Goal: Book appointment/travel/reservation

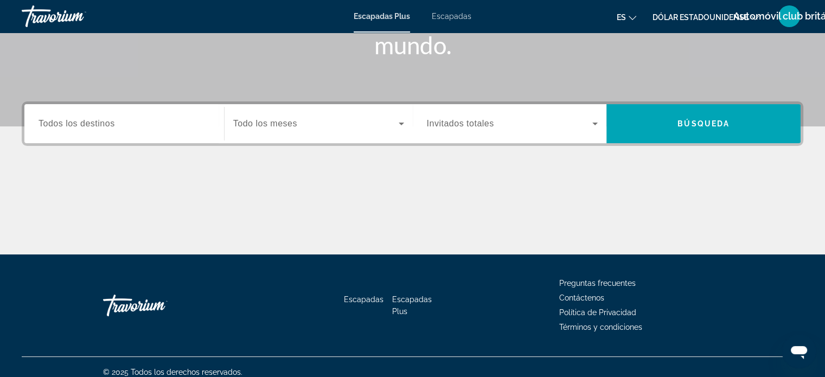
scroll to position [209, 0]
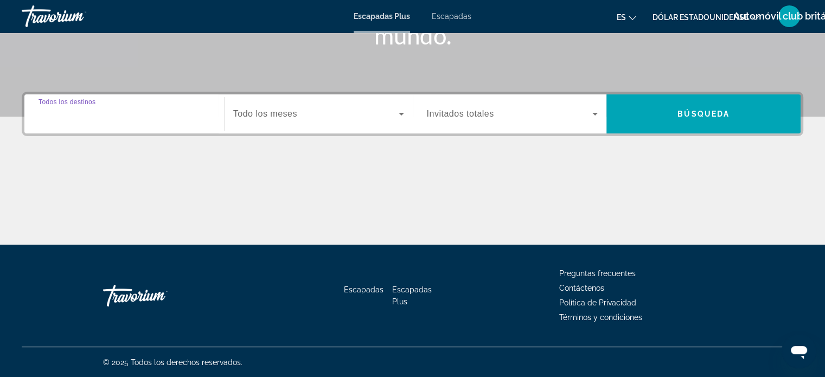
click at [121, 117] on input "Destination Todos los destinos" at bounding box center [123, 114] width 171 height 13
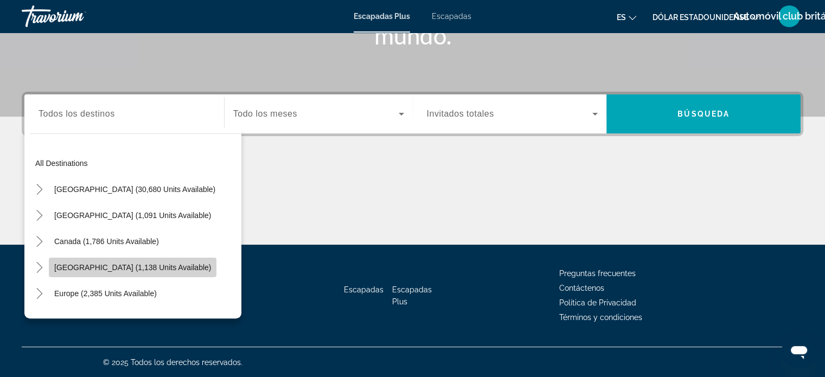
click at [119, 267] on span "[GEOGRAPHIC_DATA] (1,138 units available)" at bounding box center [132, 267] width 157 height 9
type input "**********"
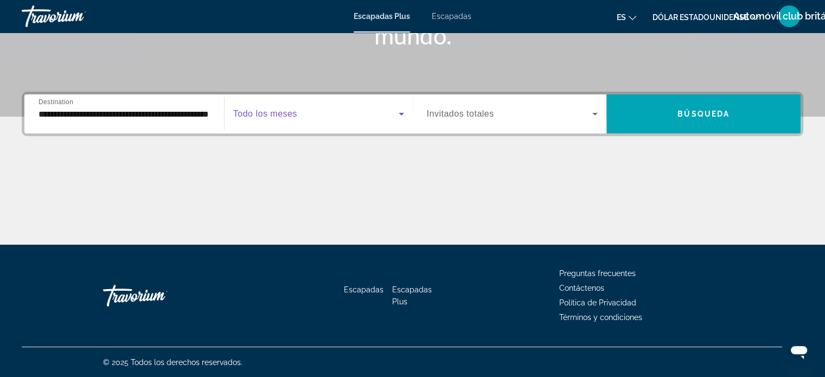
click at [397, 112] on icon "Widget de búsqueda" at bounding box center [401, 113] width 13 height 13
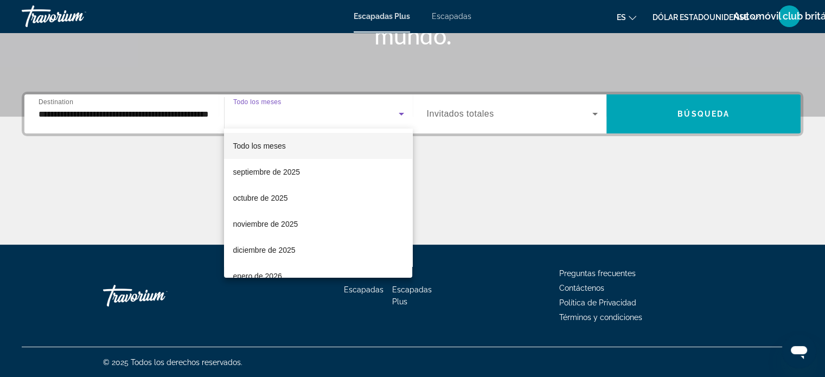
click at [397, 112] on div at bounding box center [412, 188] width 825 height 377
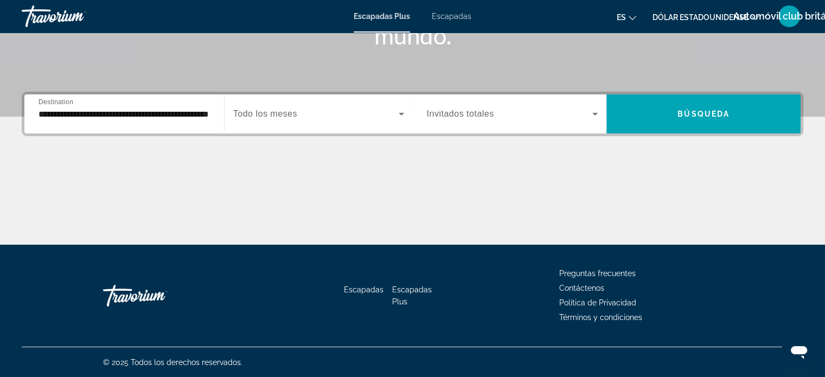
click at [591, 112] on icon "Widget de búsqueda" at bounding box center [594, 113] width 13 height 13
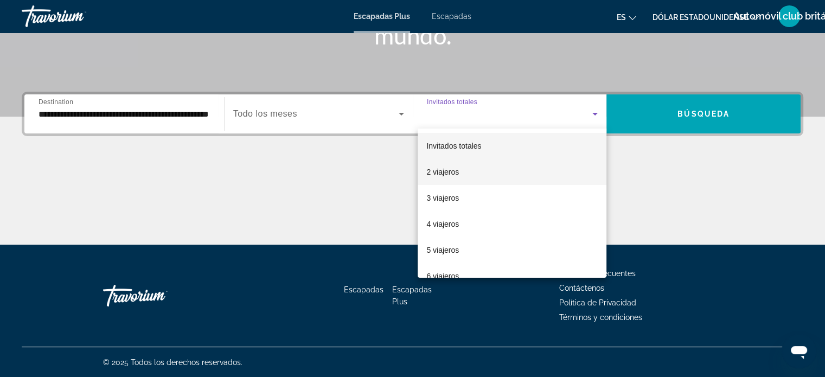
click at [445, 171] on font "2 viajeros" at bounding box center [442, 172] width 33 height 9
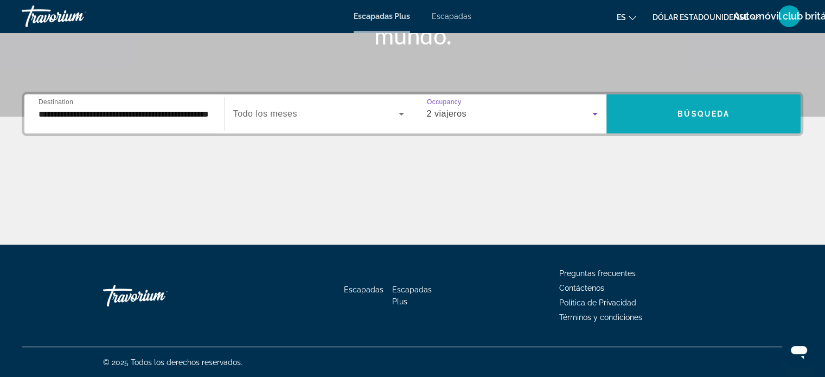
click at [703, 110] on span "Búsqueda" at bounding box center [703, 114] width 52 height 9
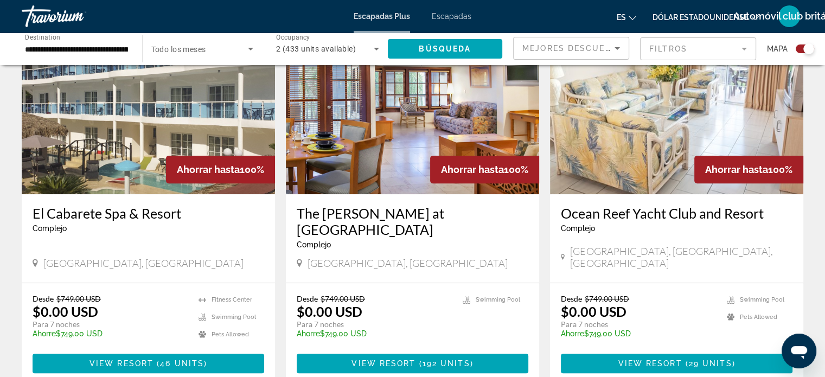
scroll to position [434, 0]
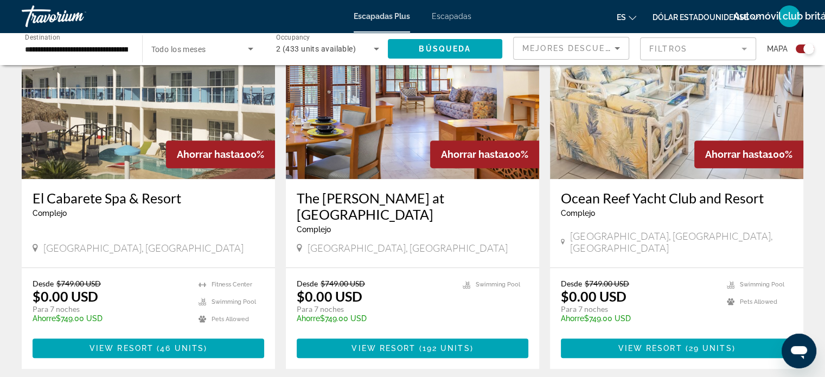
click at [128, 154] on img "Contenido principal" at bounding box center [148, 92] width 253 height 174
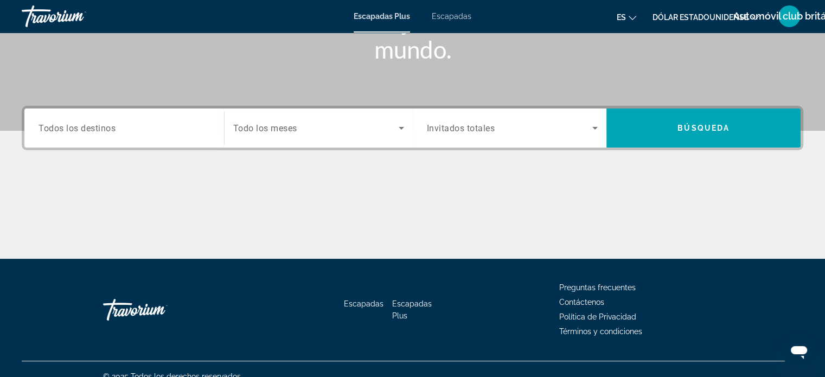
scroll to position [209, 0]
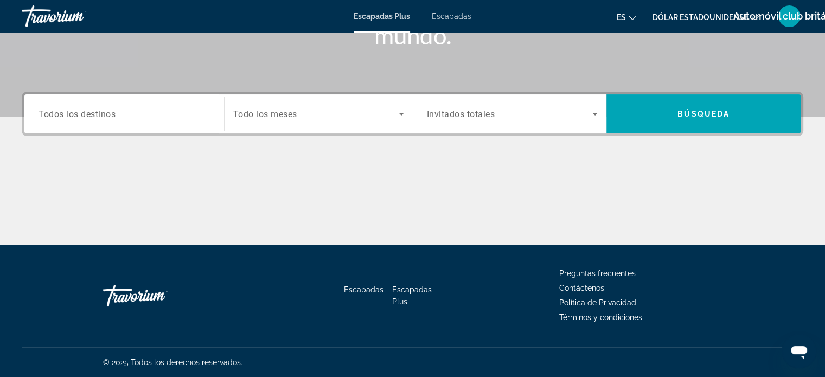
click at [408, 288] on font "Escapadas Plus" at bounding box center [412, 295] width 40 height 21
click at [132, 117] on input "Destination Todos los destinos" at bounding box center [123, 114] width 171 height 13
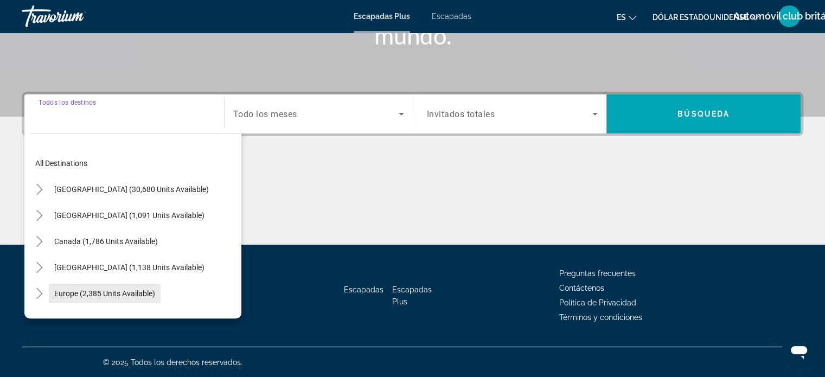
click at [105, 289] on span "Europe (2,385 units available)" at bounding box center [104, 293] width 101 height 9
type input "**********"
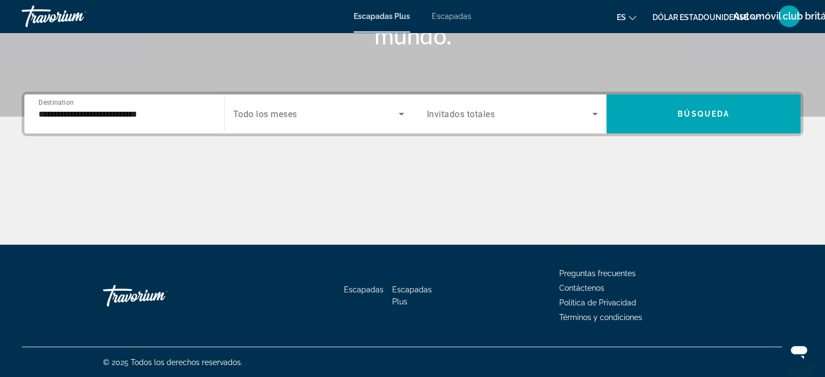
click at [472, 120] on div "Search widget" at bounding box center [512, 114] width 171 height 30
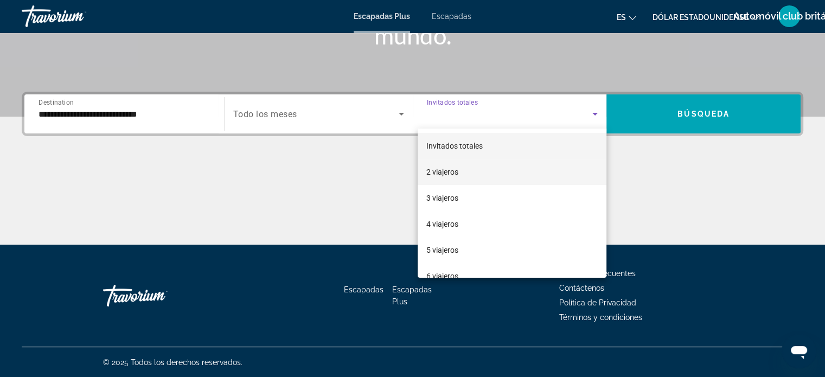
click at [464, 174] on mat-option "2 viajeros" at bounding box center [512, 172] width 189 height 26
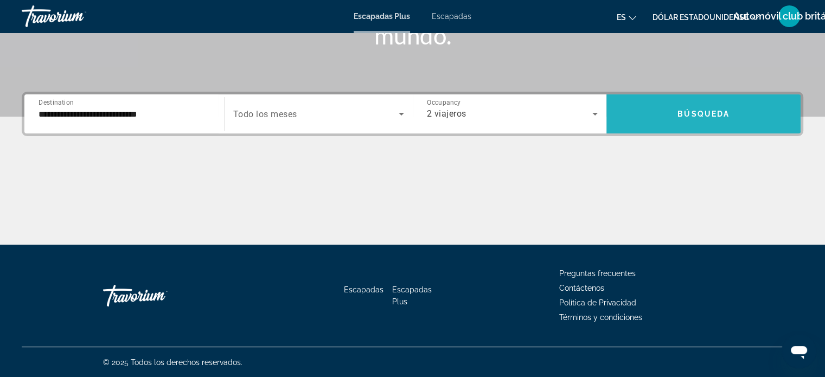
click at [715, 110] on span "Búsqueda" at bounding box center [703, 114] width 52 height 9
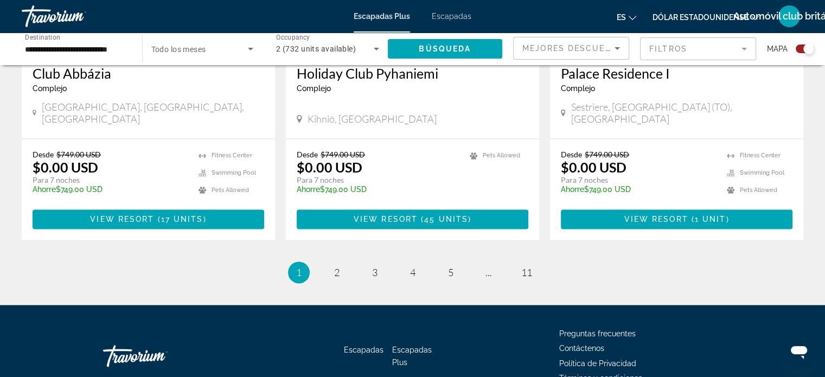
scroll to position [1713, 0]
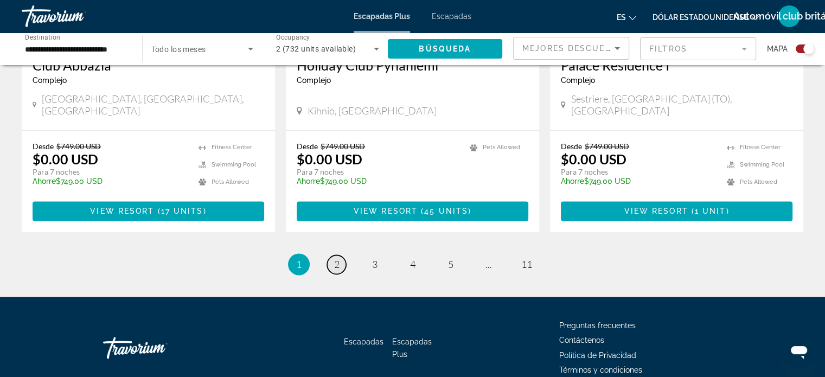
click at [335, 258] on span "2" at bounding box center [336, 264] width 5 height 12
